Goal: Information Seeking & Learning: Find specific fact

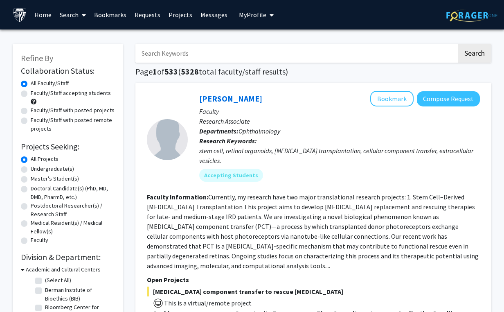
click at [163, 49] on input "Search Keywords" at bounding box center [295, 53] width 321 height 19
type input "[MEDICAL_DATA]"
click at [457, 44] on button "Search" at bounding box center [474, 53] width 34 height 19
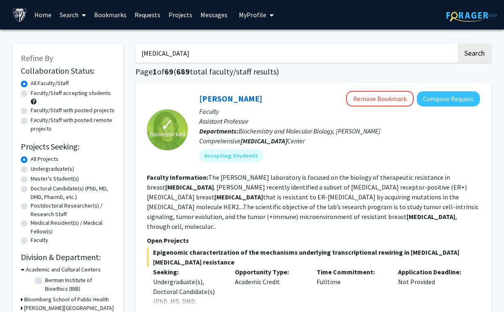
click at [31, 112] on label "Faculty/Staff with posted projects" at bounding box center [73, 110] width 84 height 9
click at [31, 111] on input "Faculty/Staff with posted projects" at bounding box center [33, 108] width 5 height 5
radio input "true"
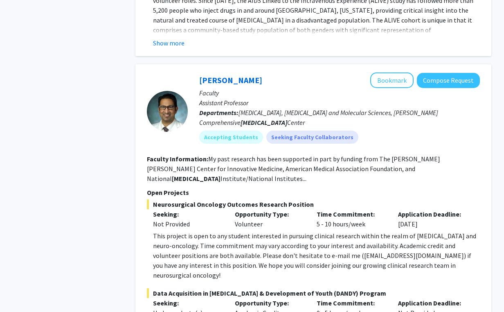
scroll to position [2739, 0]
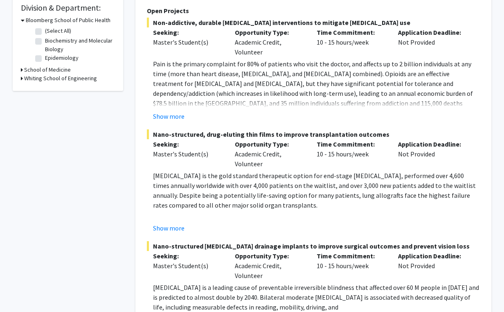
scroll to position [511, 0]
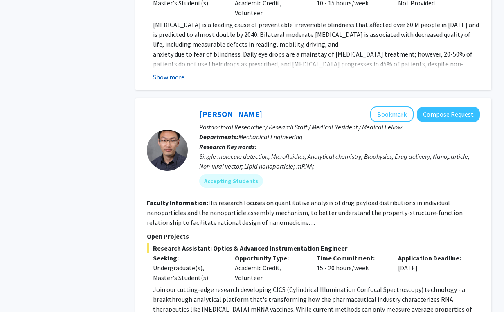
click at [169, 72] on button "Show more" at bounding box center [168, 77] width 31 height 10
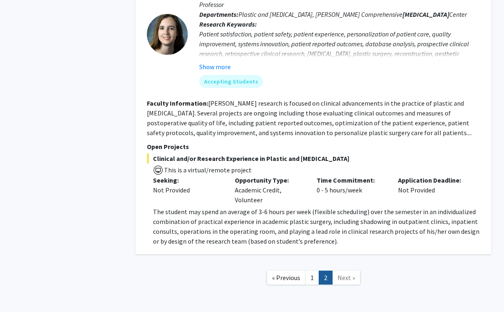
scroll to position [1252, 0]
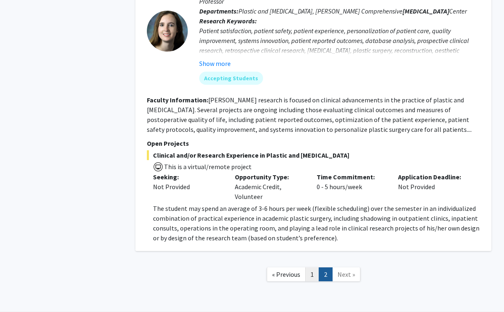
click at [309, 267] on link "1" at bounding box center [312, 274] width 14 height 14
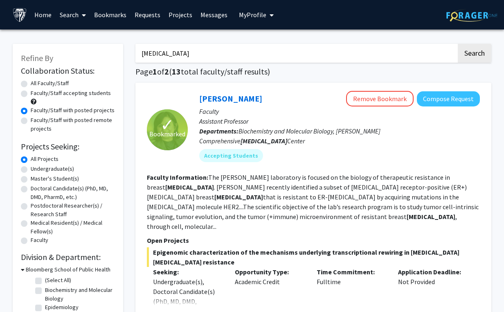
drag, startPoint x: 167, startPoint y: 53, endPoint x: 125, endPoint y: 53, distance: 42.1
type input "phallen"
click at [457, 44] on button "Search" at bounding box center [474, 53] width 34 height 19
radio input "true"
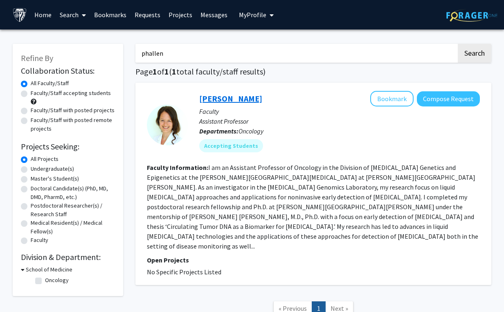
click at [228, 101] on link "[PERSON_NAME]" at bounding box center [230, 98] width 63 height 10
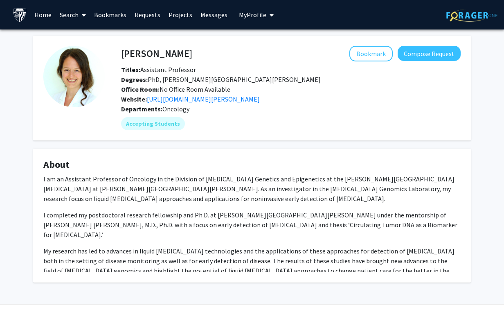
click at [228, 101] on link "[URL][DOMAIN_NAME][PERSON_NAME]" at bounding box center [203, 99] width 113 height 8
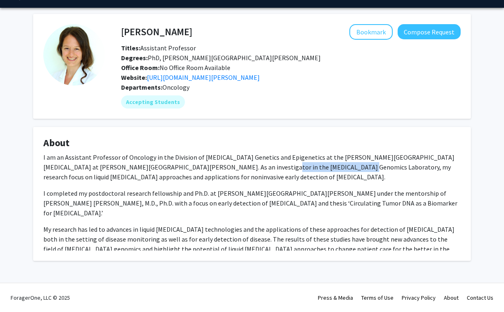
drag, startPoint x: 217, startPoint y: 166, endPoint x: 295, endPoint y: 166, distance: 78.5
click at [295, 166] on p "I am an Assistant Professor of Oncology in the Division of [MEDICAL_DATA] Genet…" at bounding box center [251, 166] width 417 height 29
copy p "[MEDICAL_DATA] Genomics Laboratory"
